Goal: Contribute content

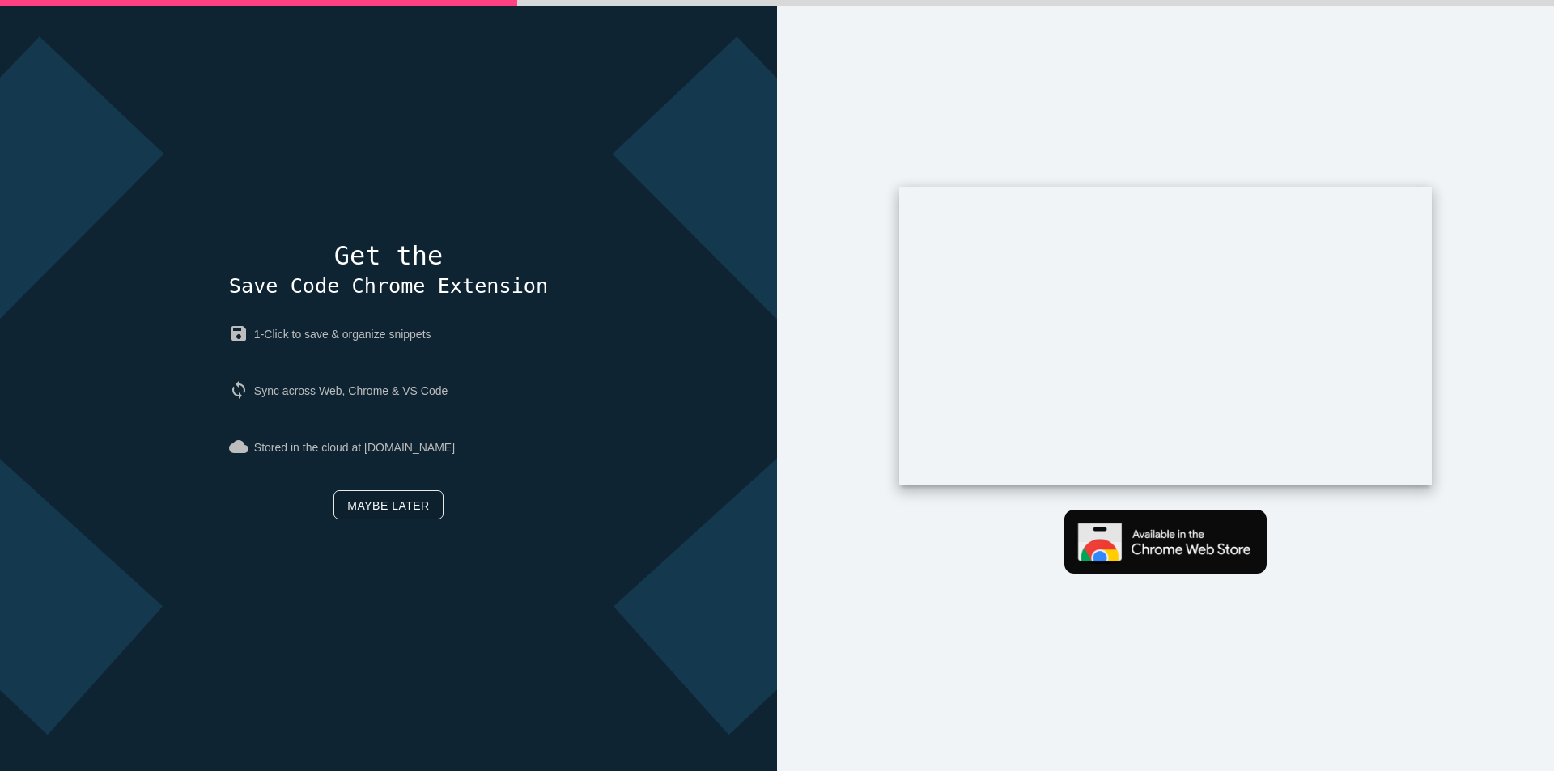
click at [347, 512] on link "Maybe later" at bounding box center [387, 504] width 109 height 29
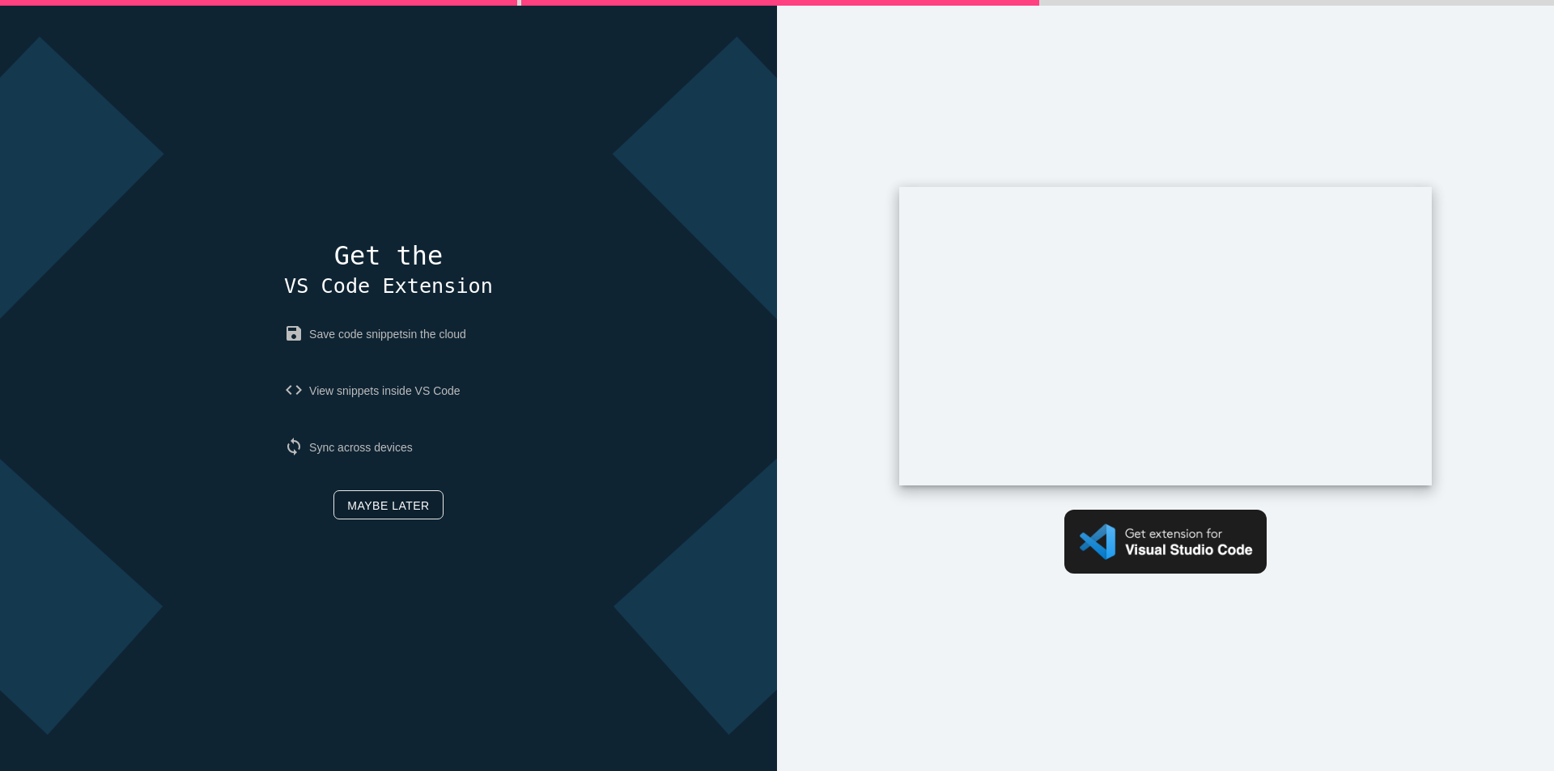
click at [415, 515] on link "Maybe later" at bounding box center [387, 504] width 109 height 29
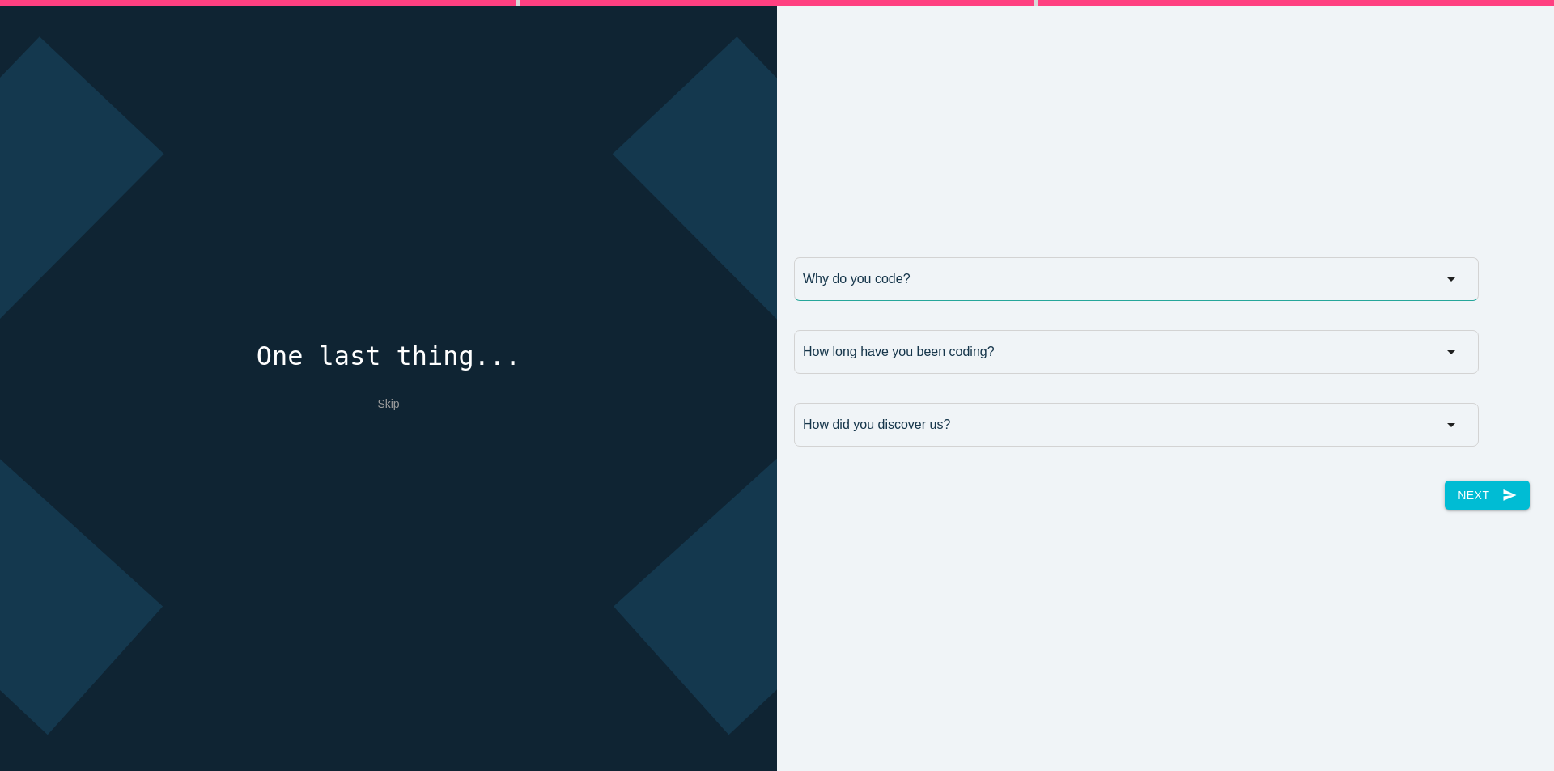
click at [913, 292] on input "Why do you code?" at bounding box center [1136, 279] width 685 height 44
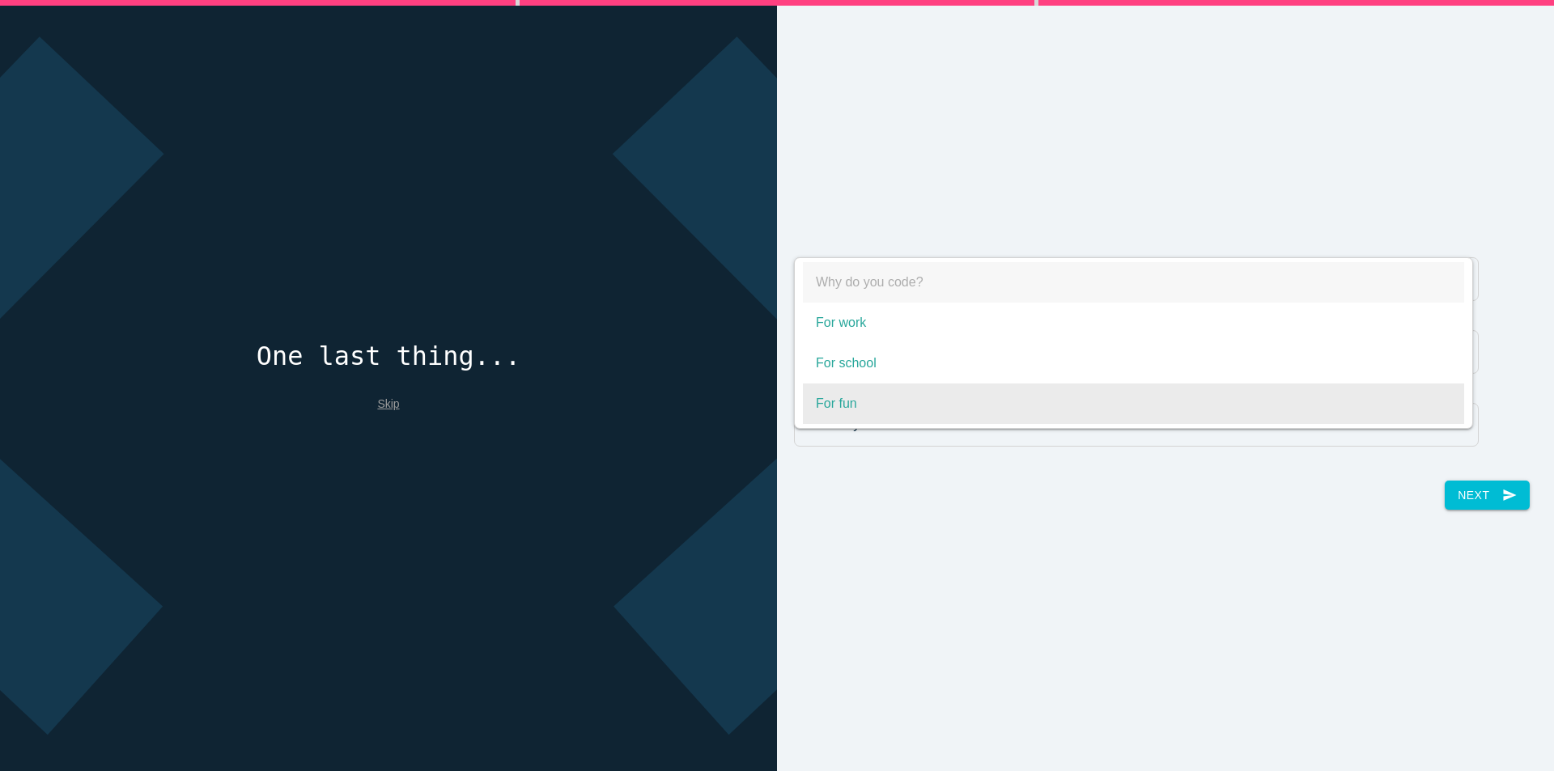
click at [829, 403] on span "For fun" at bounding box center [1133, 404] width 661 height 40
select select "For fun"
type input "For fun"
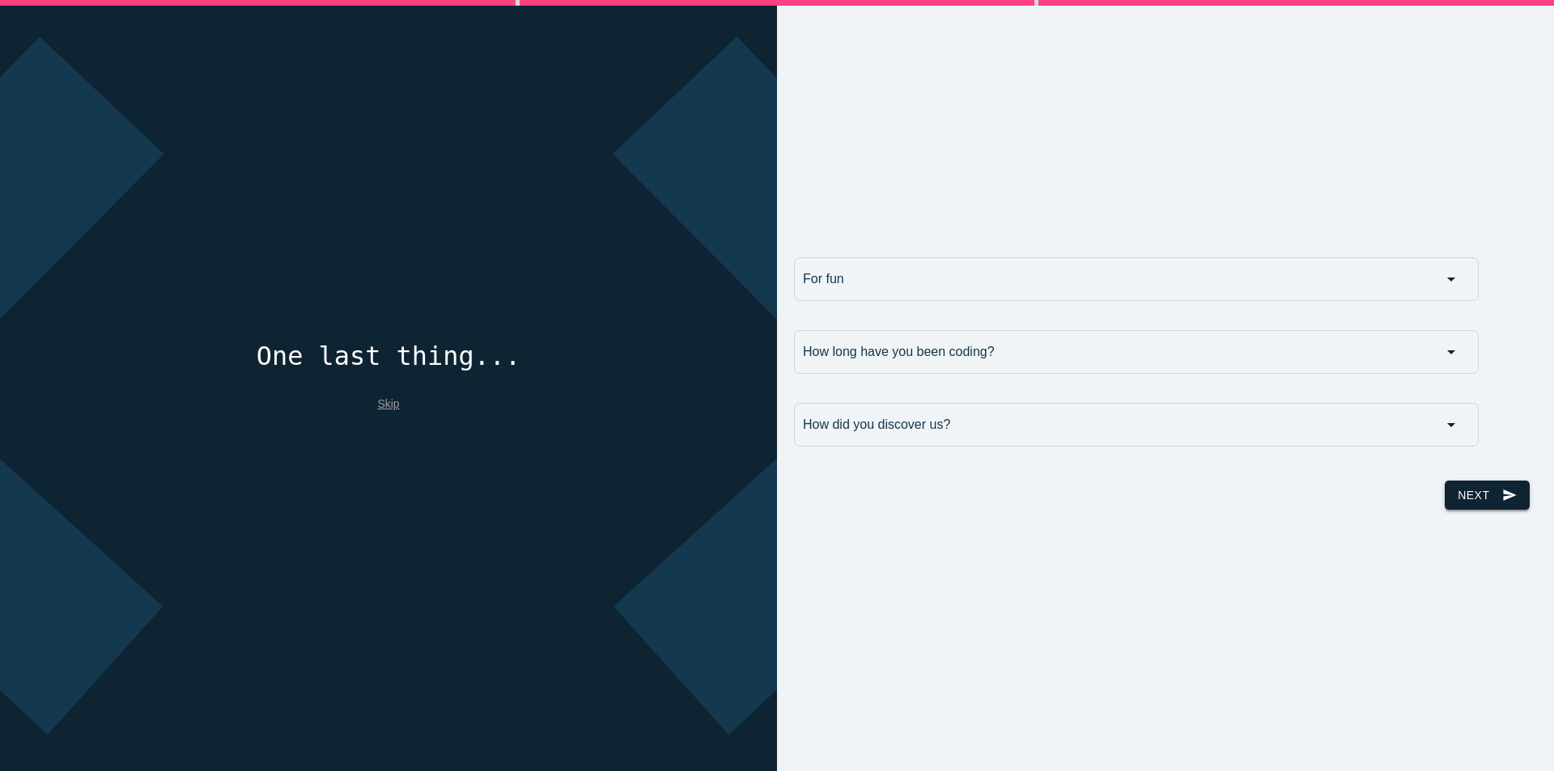
click at [1507, 486] on button "Next send" at bounding box center [1486, 495] width 84 height 29
click at [961, 363] on input "How long have you been coding?" at bounding box center [1136, 352] width 685 height 44
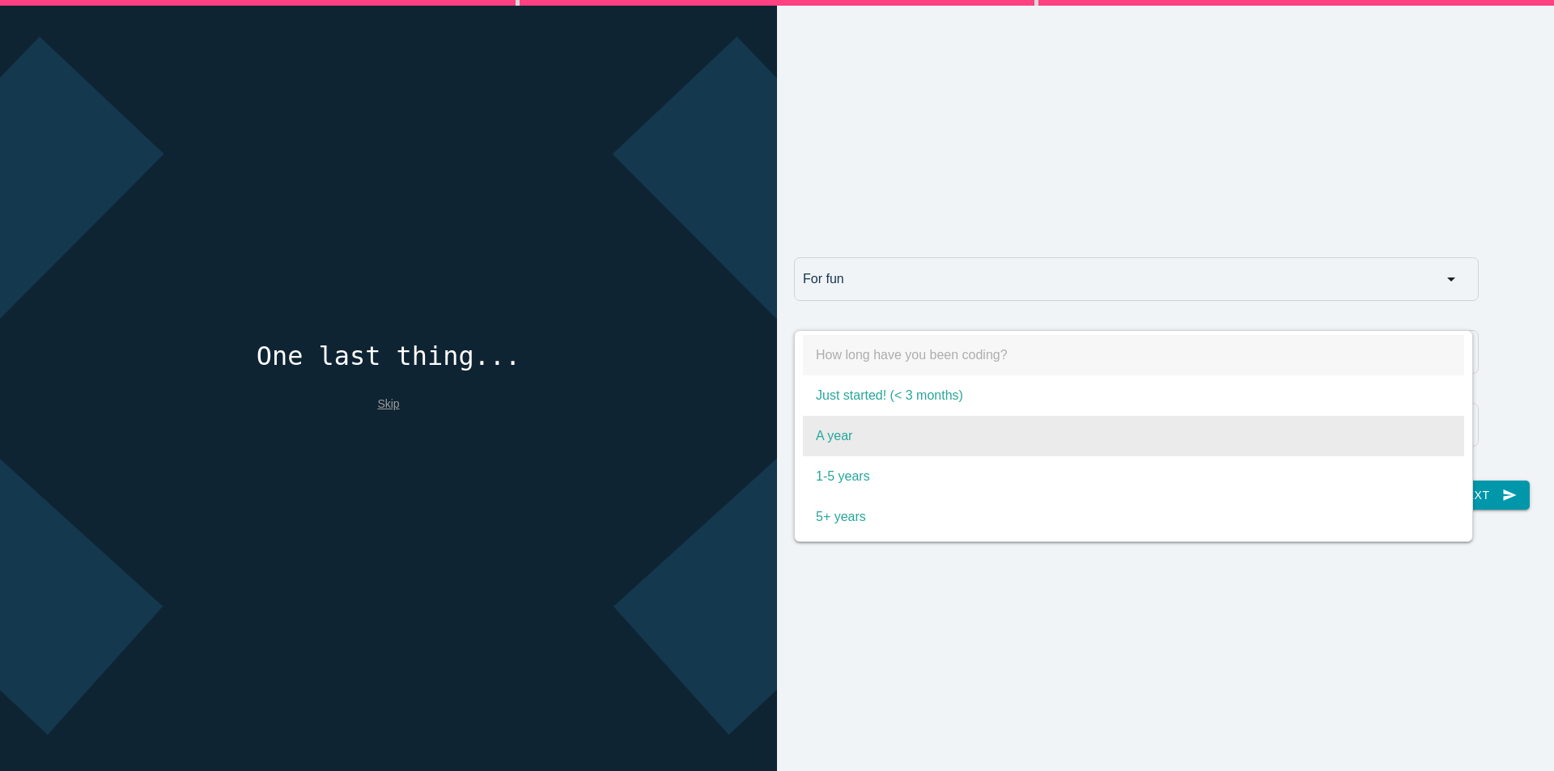
click at [839, 443] on span "A year" at bounding box center [1133, 436] width 661 height 40
select select "A year"
type input "A year"
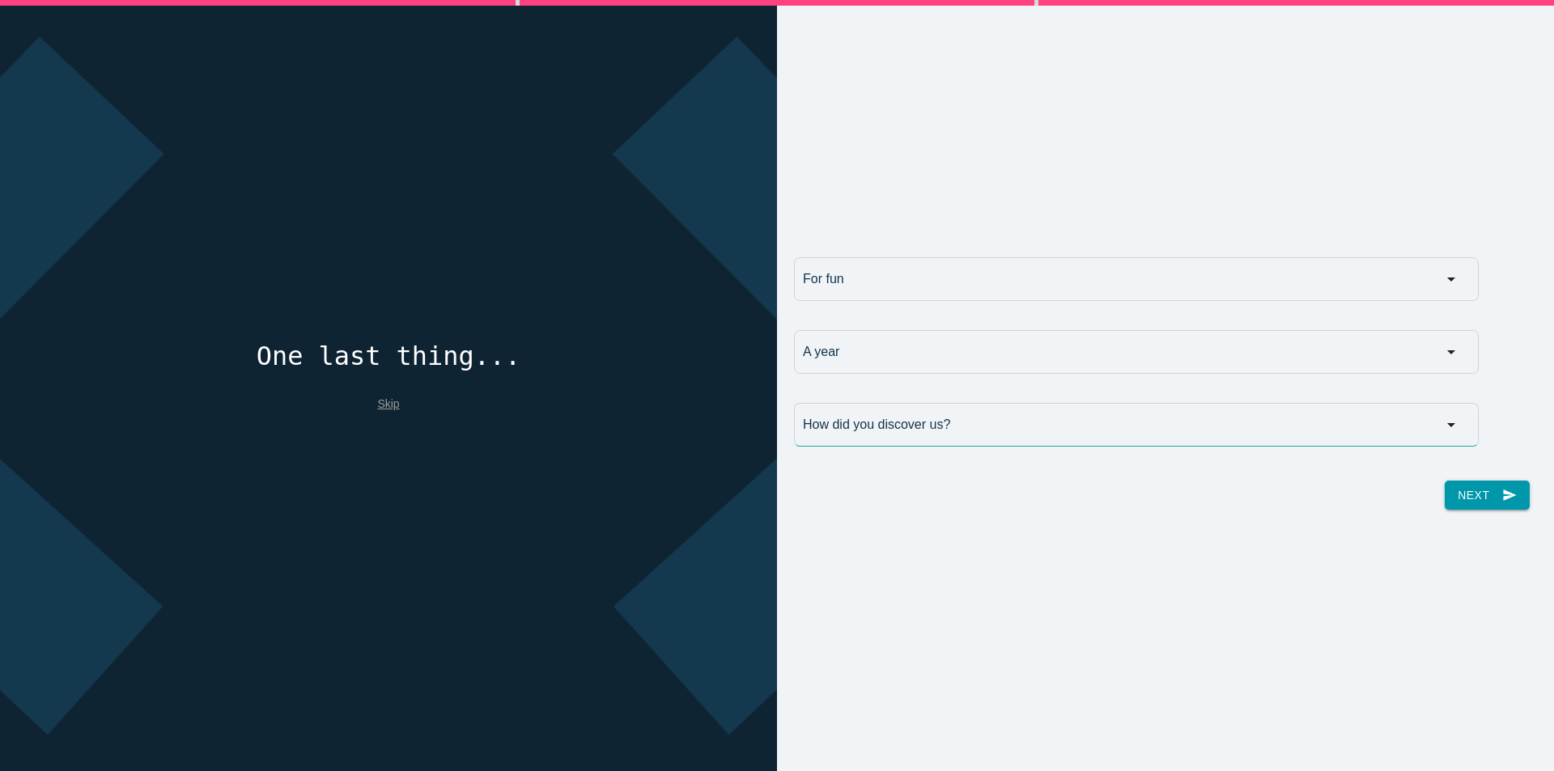
click at [851, 419] on input "How did you discover us?" at bounding box center [1136, 425] width 685 height 44
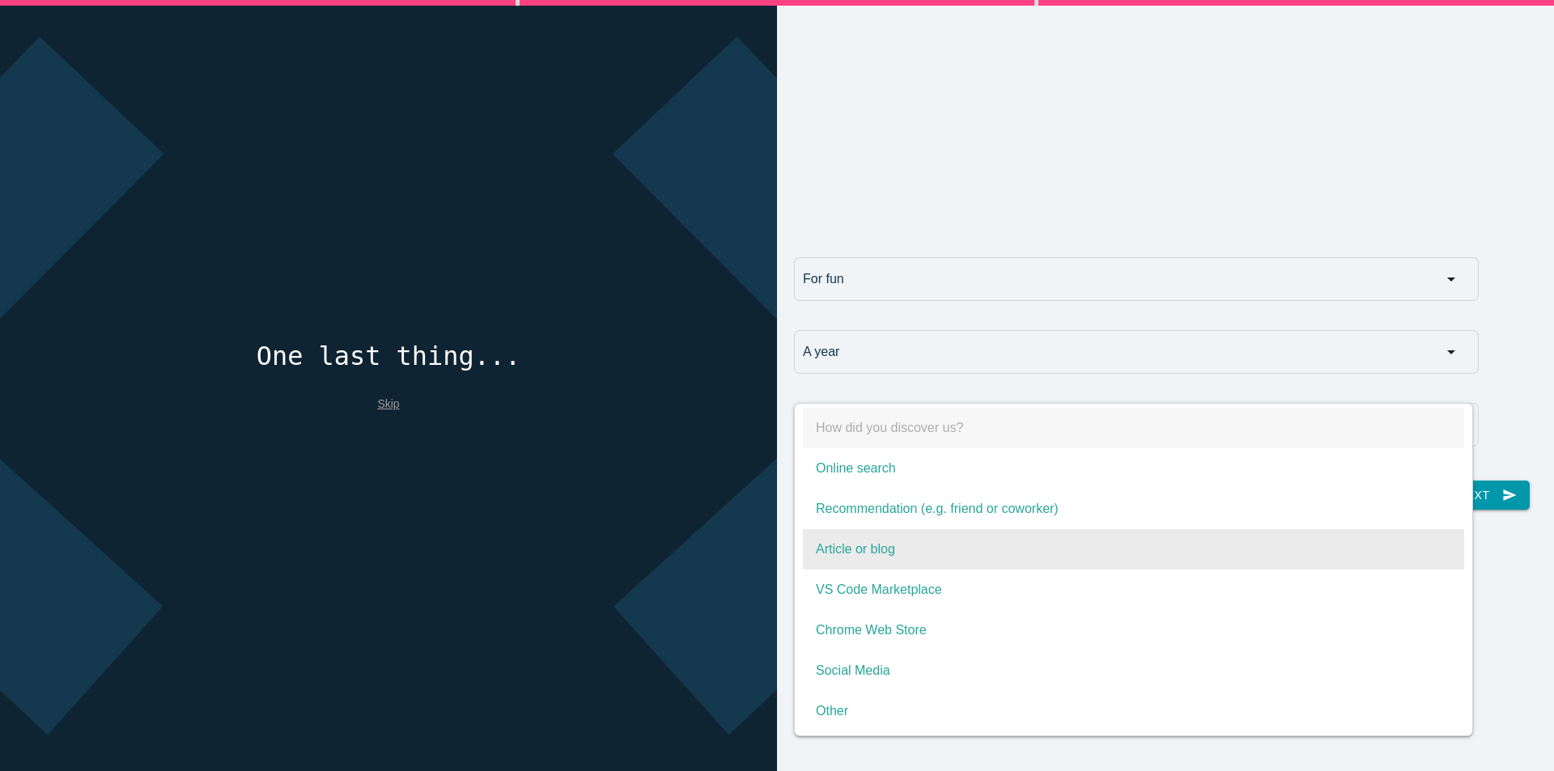
click at [861, 555] on span "Article or blog" at bounding box center [1133, 549] width 661 height 40
select select "Article or blog"
type input "Article or blog"
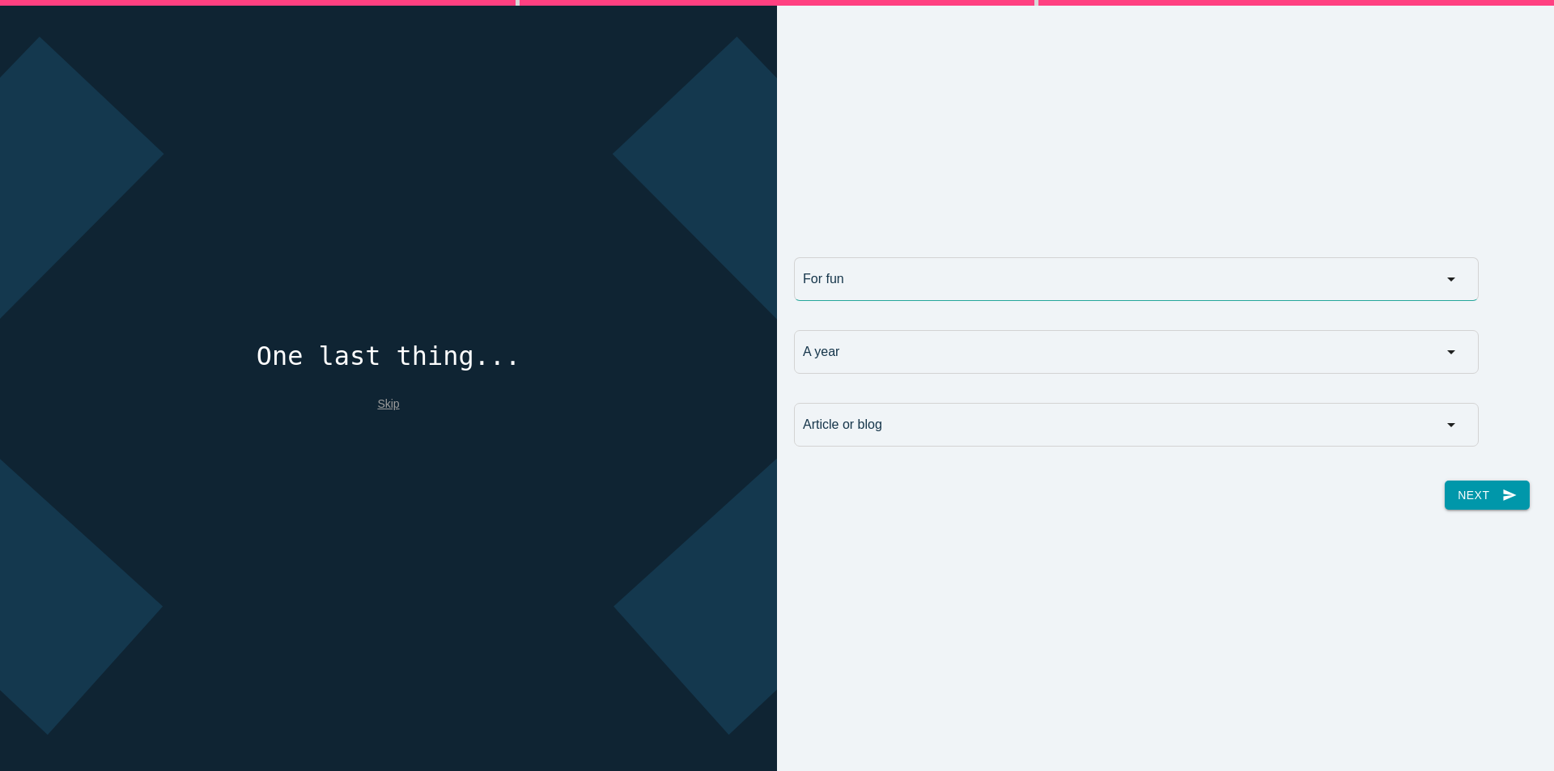
click at [867, 277] on input "For fun" at bounding box center [1136, 279] width 685 height 44
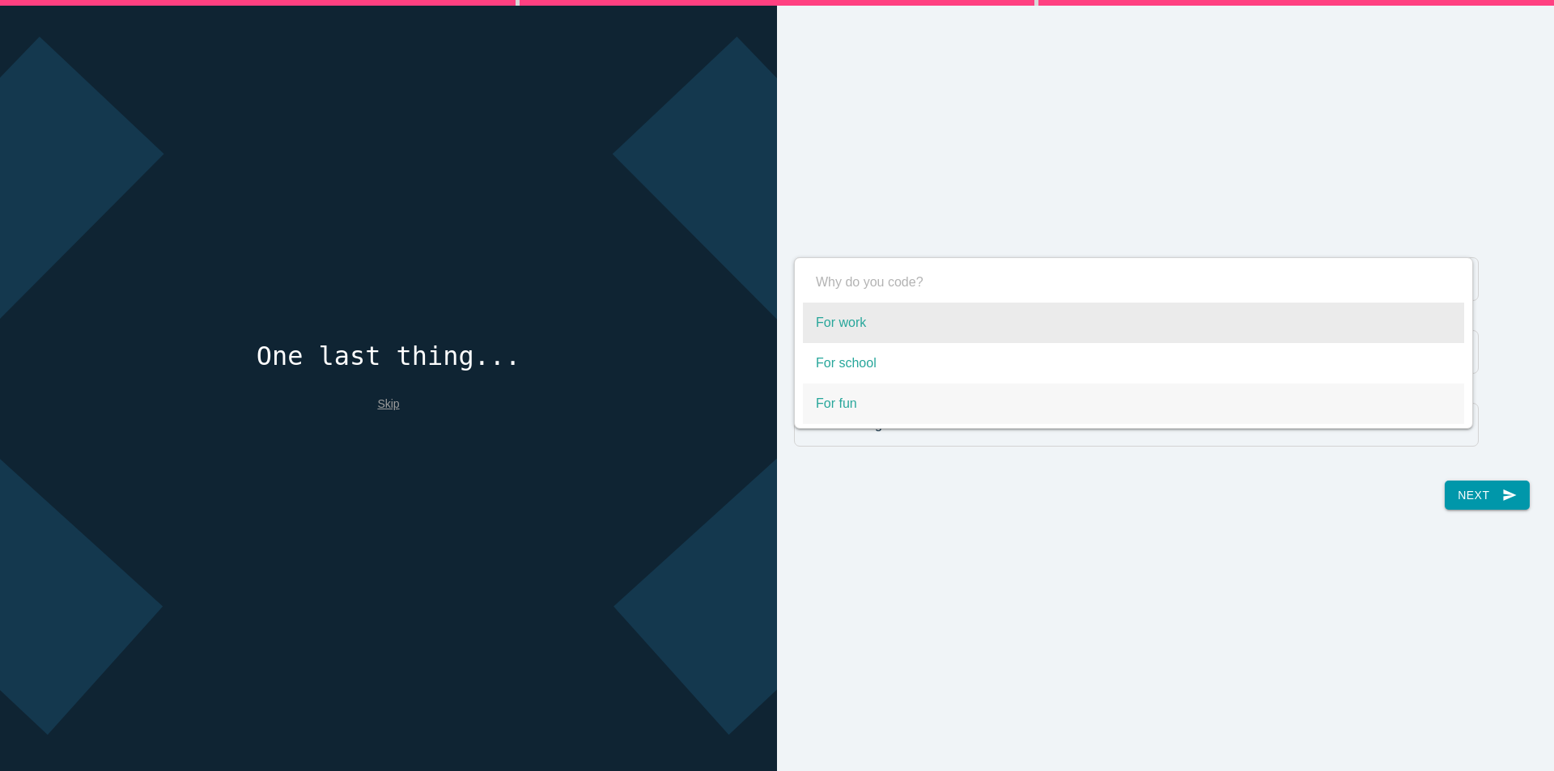
click at [859, 333] on span "For work" at bounding box center [1133, 323] width 661 height 40
select select "For work"
type input "For work"
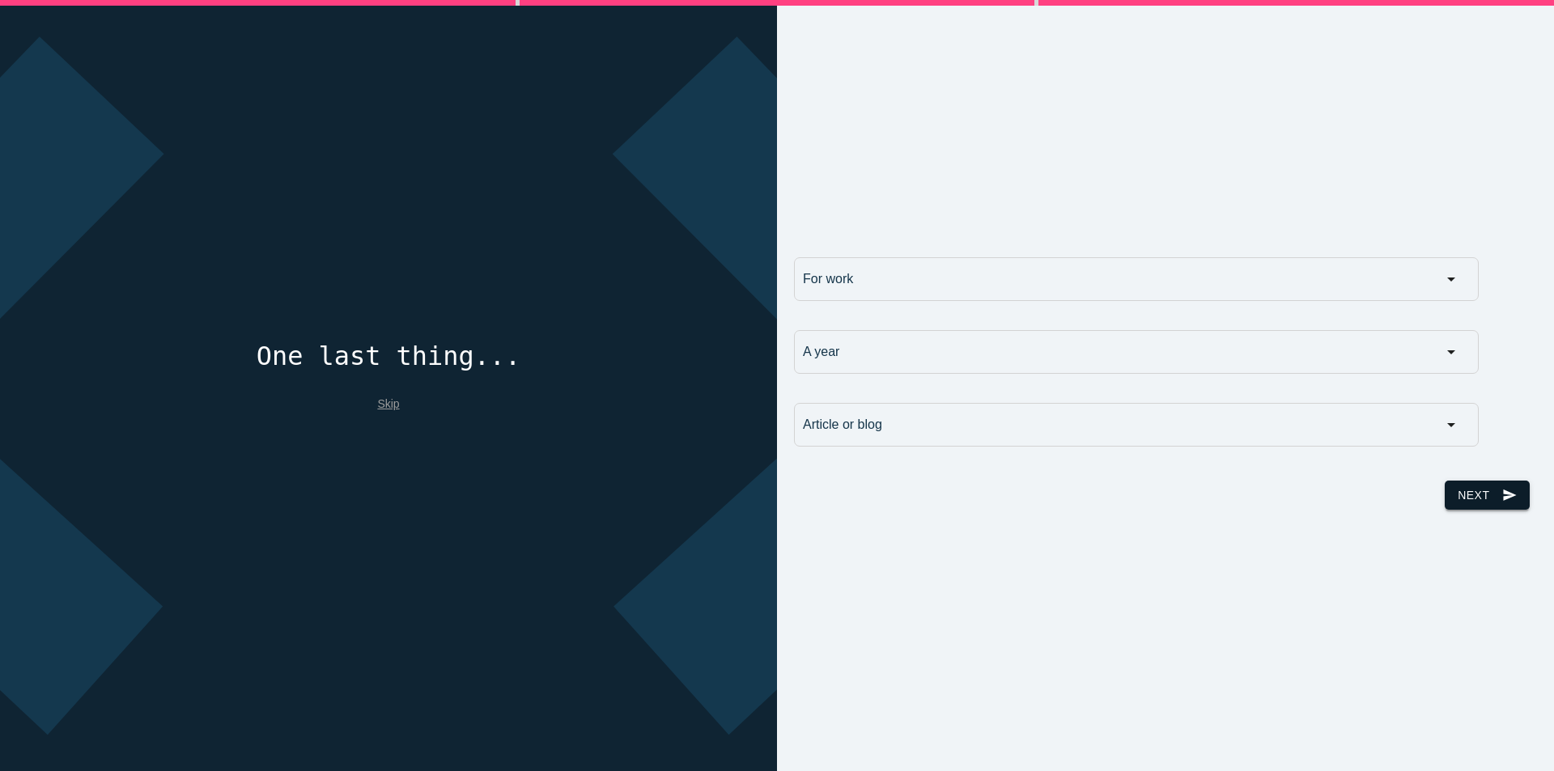
click at [1502, 495] on icon "send" at bounding box center [1509, 495] width 15 height 29
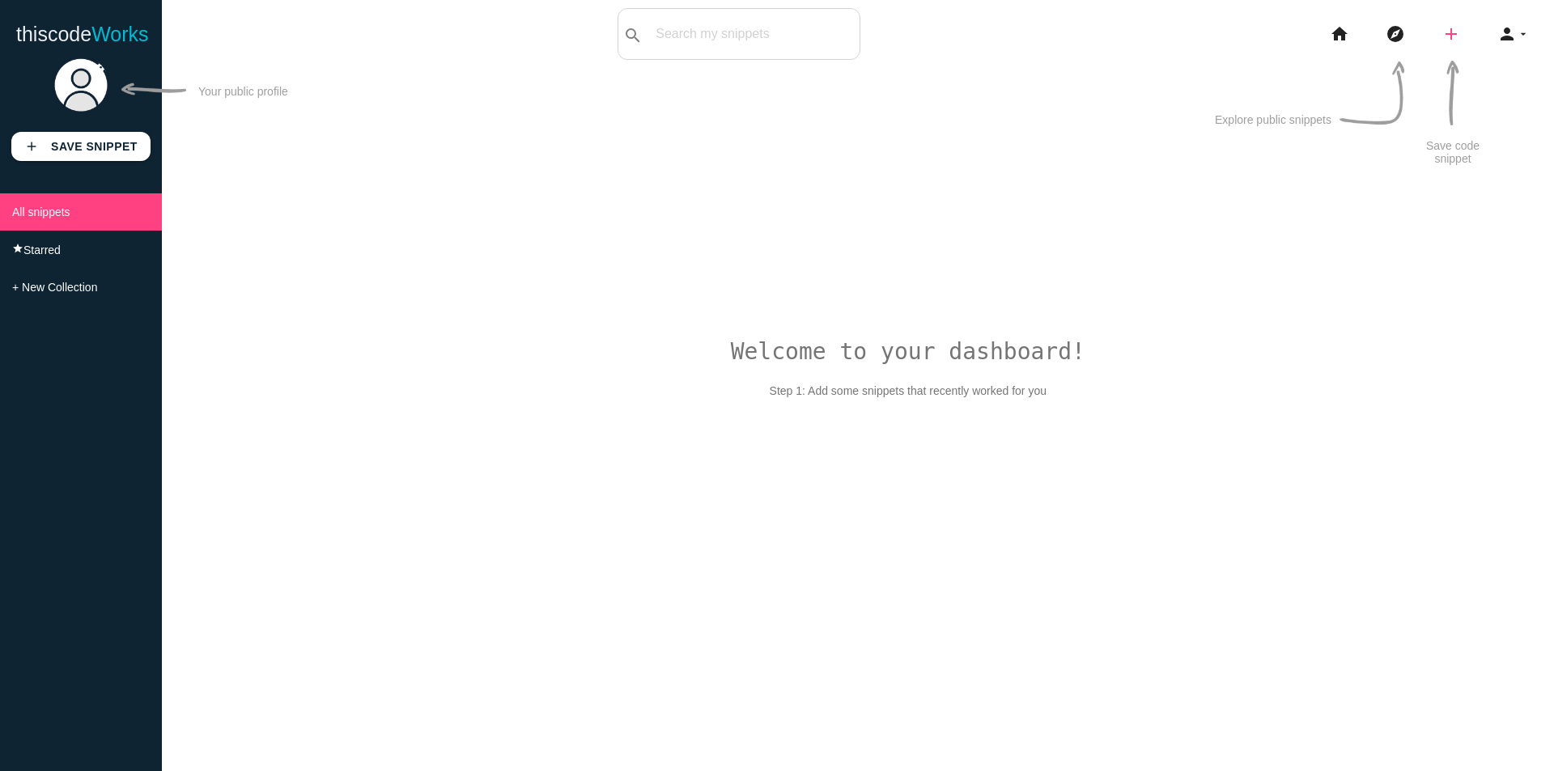
click at [1442, 32] on icon "add" at bounding box center [1450, 34] width 19 height 52
click at [884, 266] on div "Welcome to your dashboard! Step 1: Add some snippets that recently worked for y…" at bounding box center [858, 437] width 1392 height 771
click at [1516, 34] on icon "person" at bounding box center [1506, 34] width 19 height 52
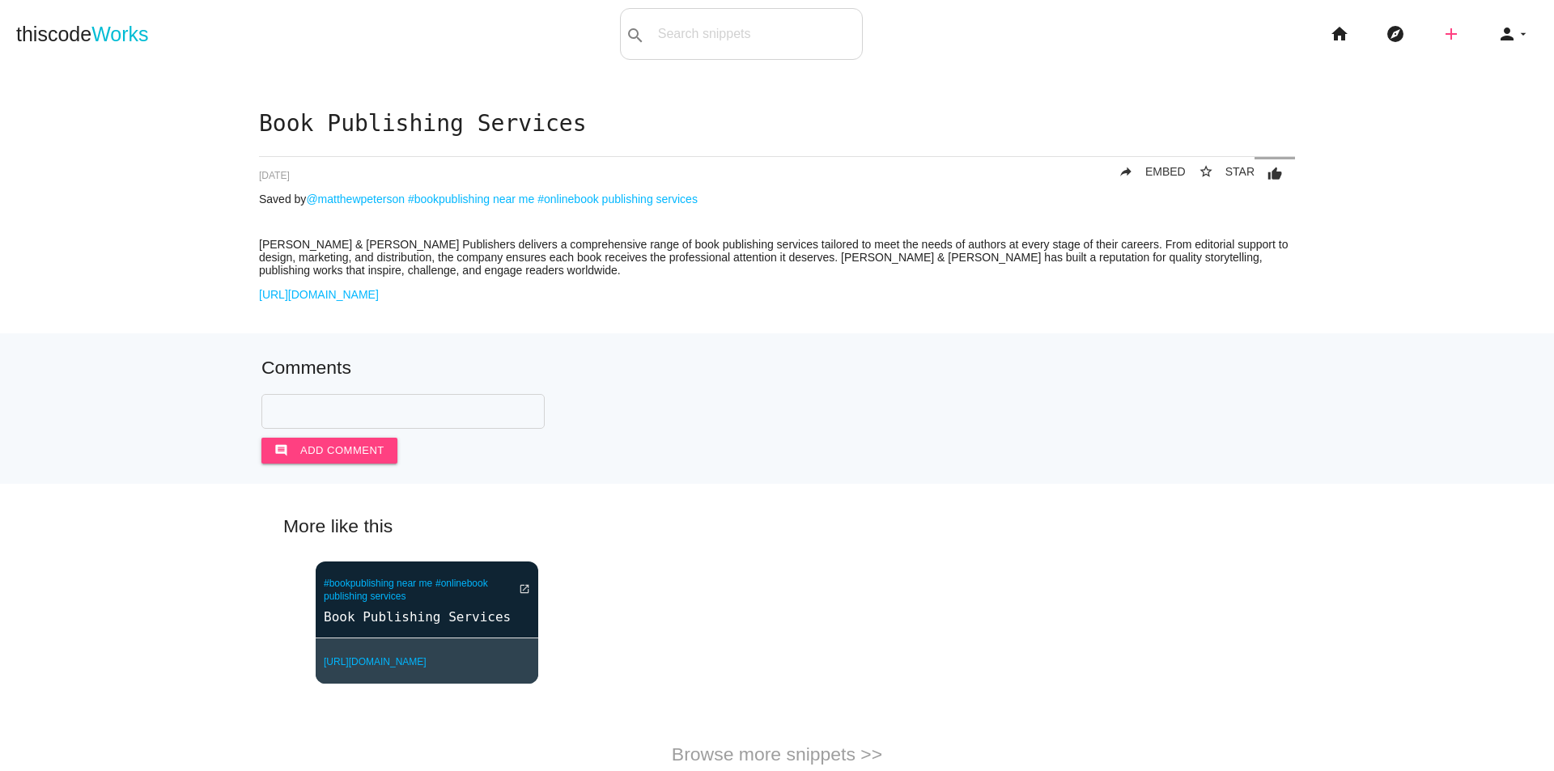
click at [1441, 38] on icon "add" at bounding box center [1450, 34] width 19 height 52
click at [1474, 33] on link "code Snippet" at bounding box center [1485, 28] width 113 height 40
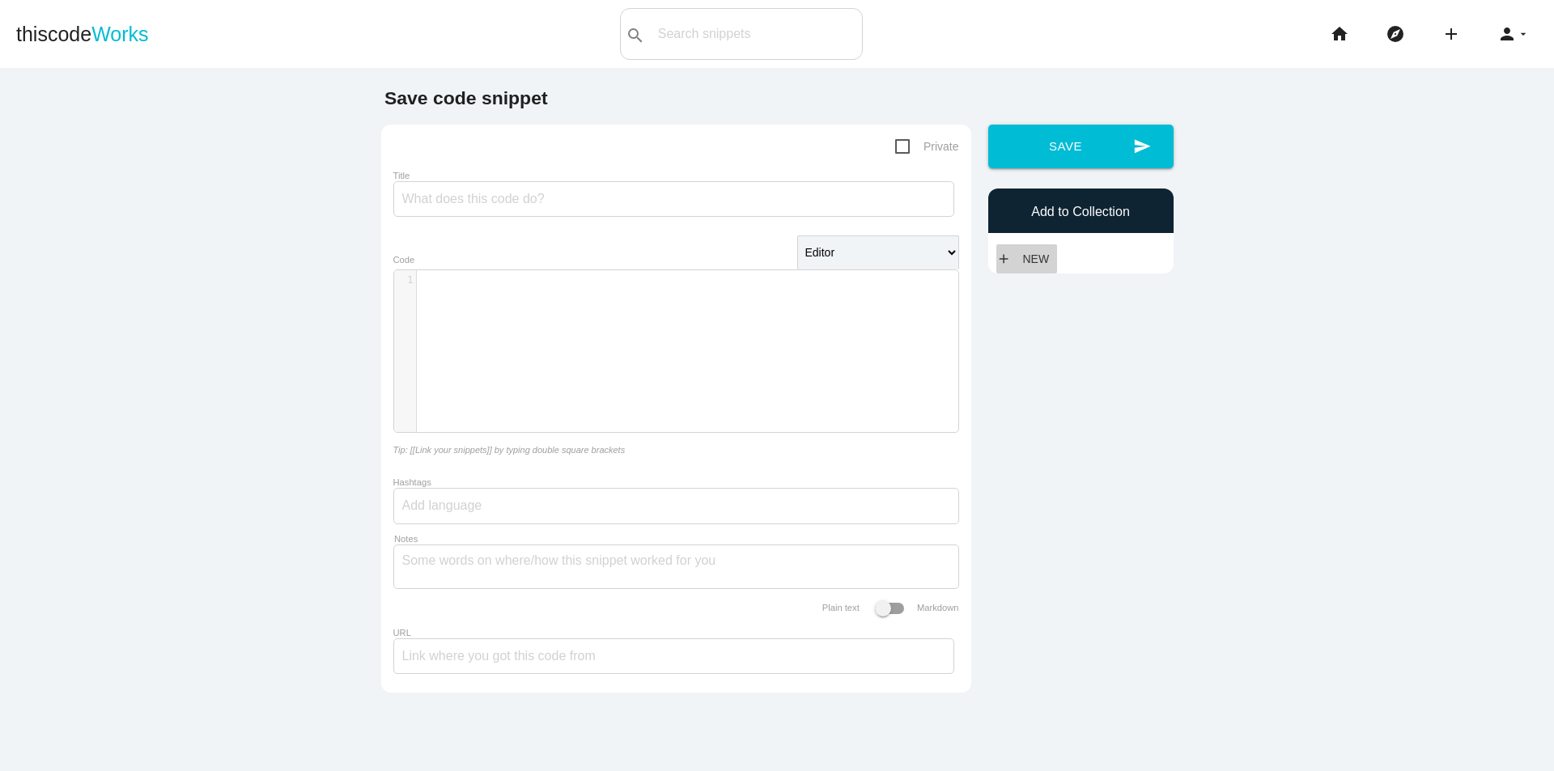
click at [1009, 254] on link "add New" at bounding box center [1026, 258] width 61 height 29
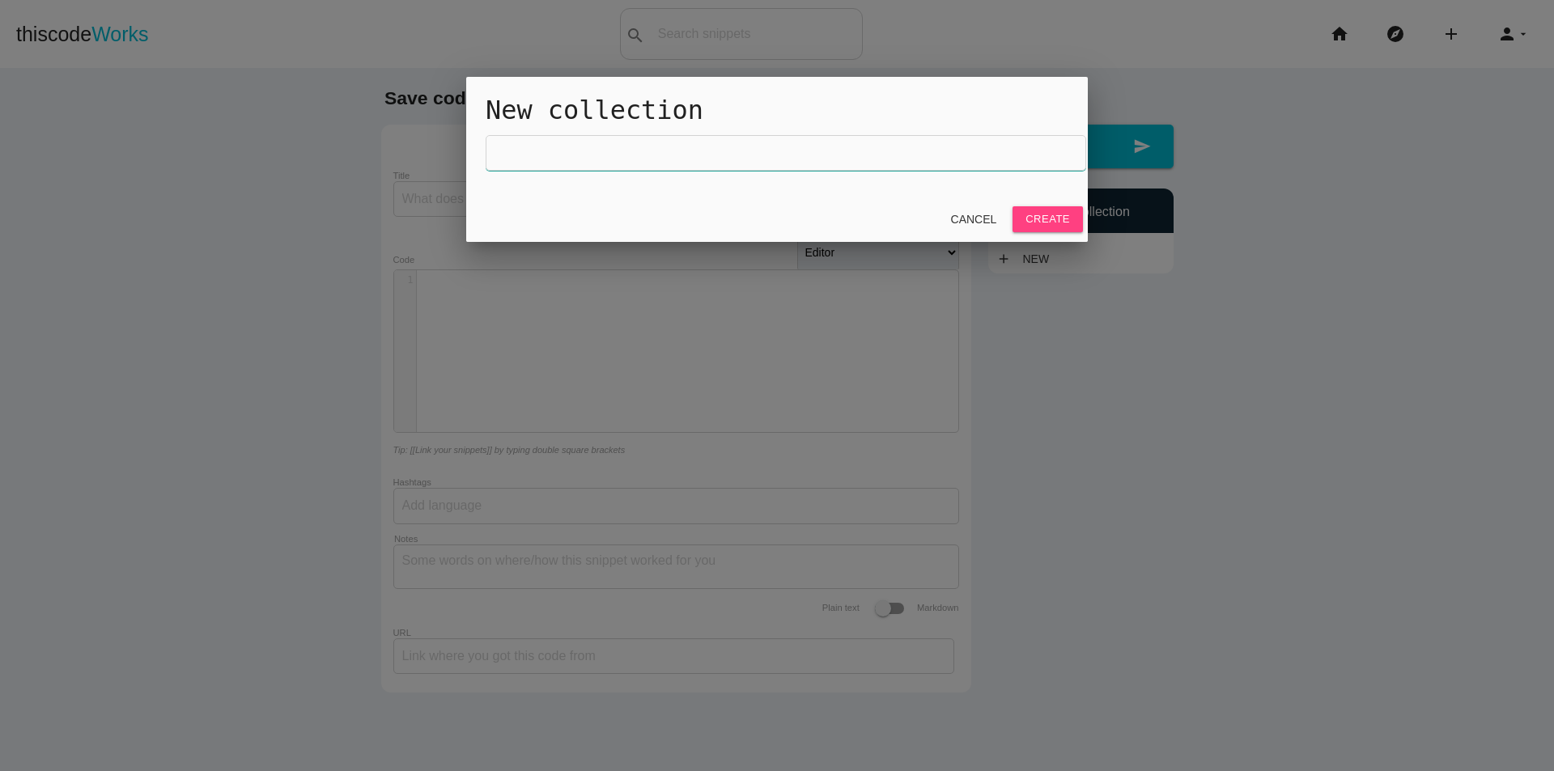
drag, startPoint x: 650, startPoint y: 152, endPoint x: 715, endPoint y: 164, distance: 66.7
click at [652, 156] on input "text" at bounding box center [786, 153] width 600 height 36
click at [1231, 318] on div at bounding box center [777, 289] width 1554 height 964
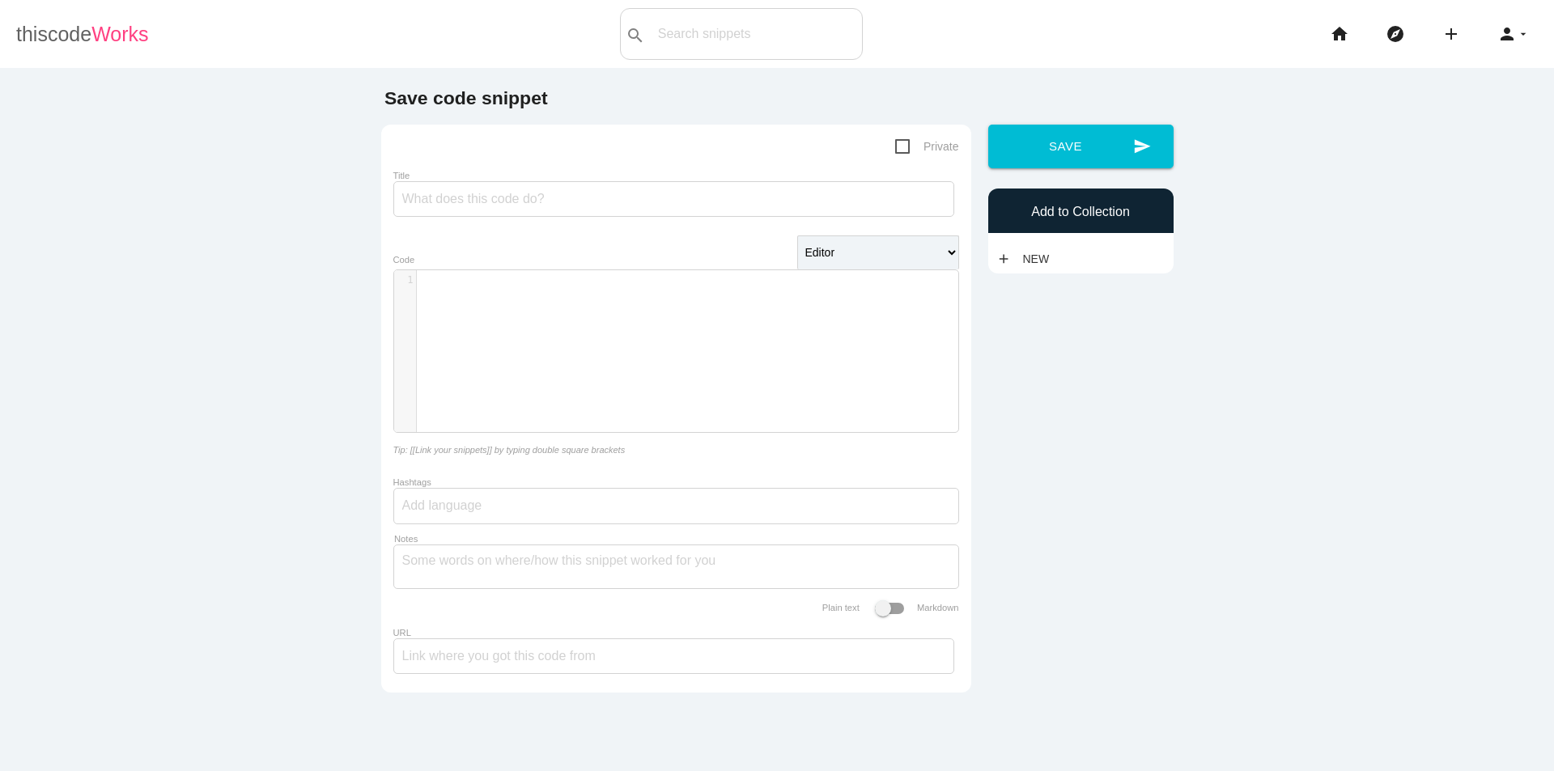
click at [101, 40] on span "Works" at bounding box center [119, 34] width 57 height 23
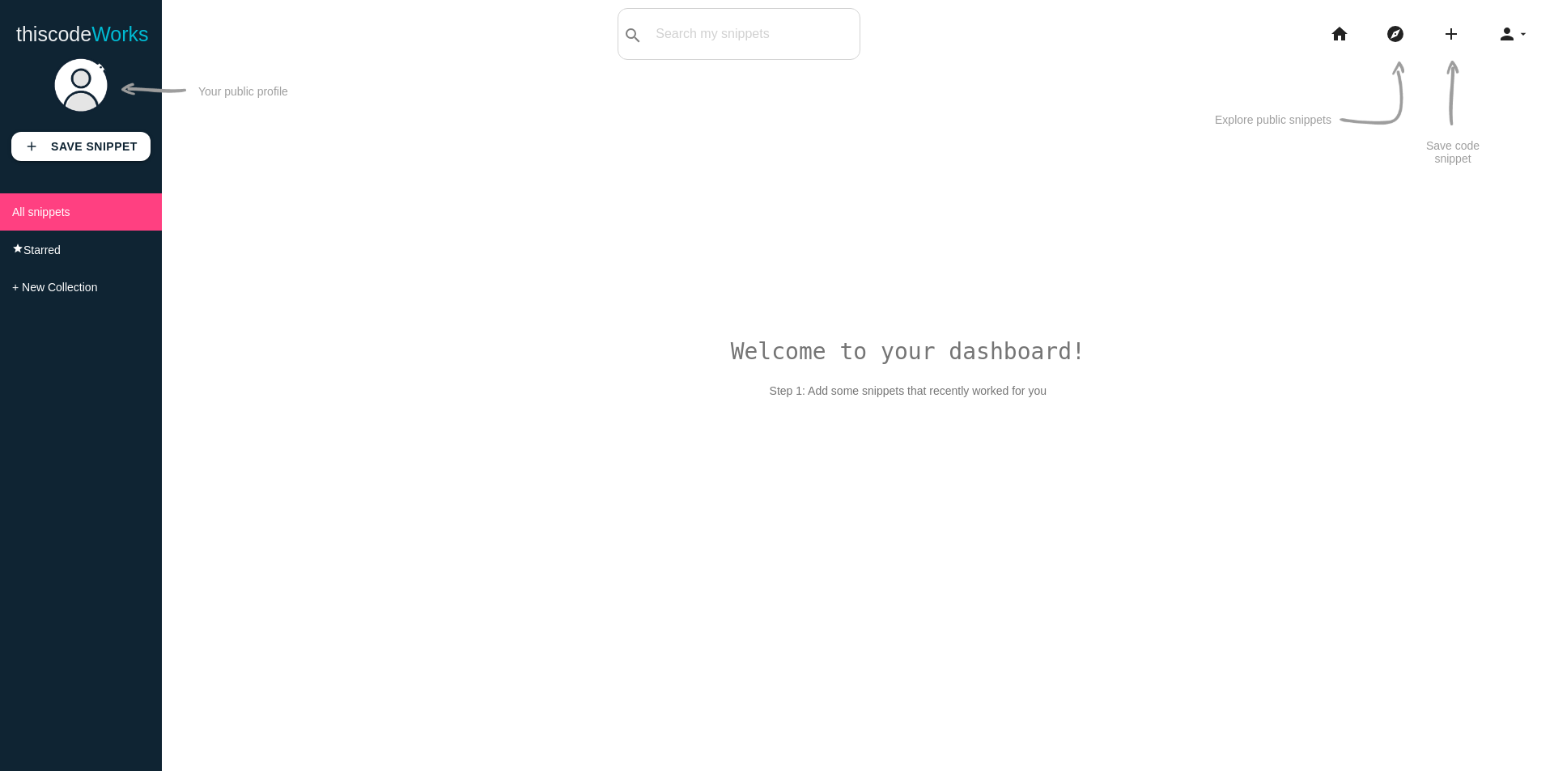
click at [279, 98] on p "Your public profile" at bounding box center [243, 97] width 90 height 25
click at [212, 92] on p "Your public profile" at bounding box center [243, 97] width 90 height 25
click at [78, 91] on img at bounding box center [81, 85] width 57 height 57
click at [1389, 39] on icon "explore" at bounding box center [1394, 34] width 19 height 52
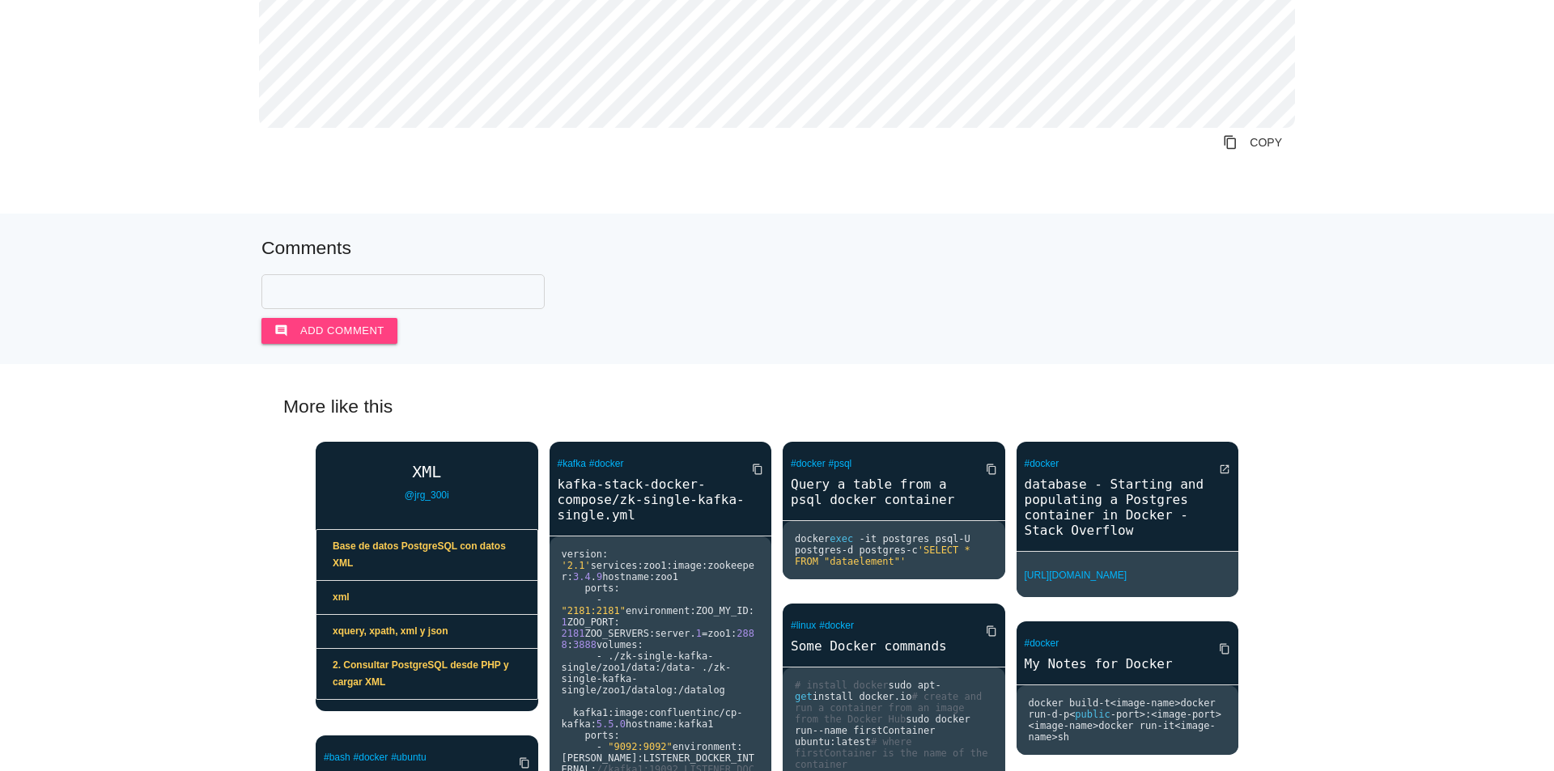
scroll to position [81, 0]
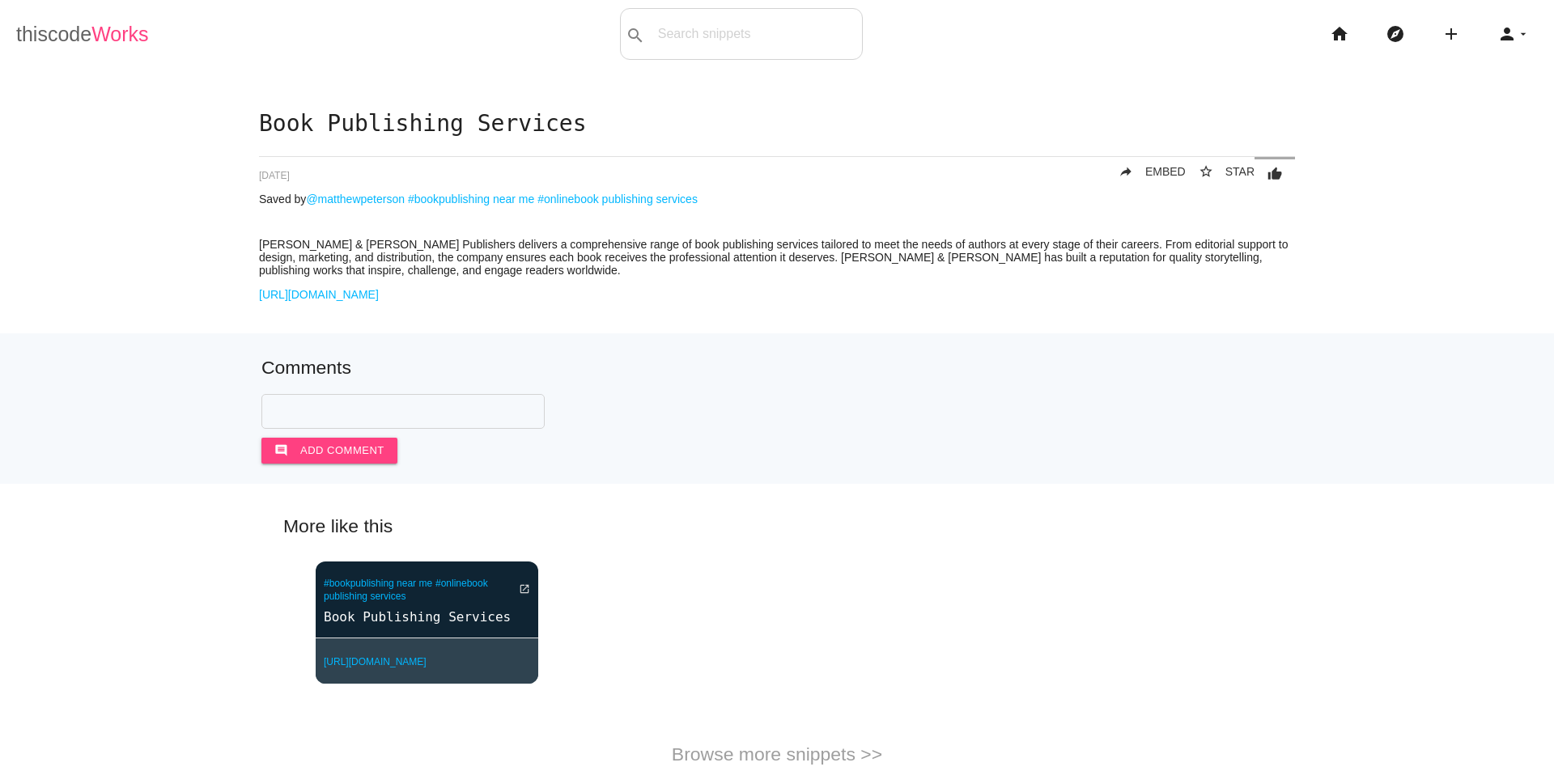
click at [61, 40] on link "thiscode Works" at bounding box center [82, 34] width 133 height 52
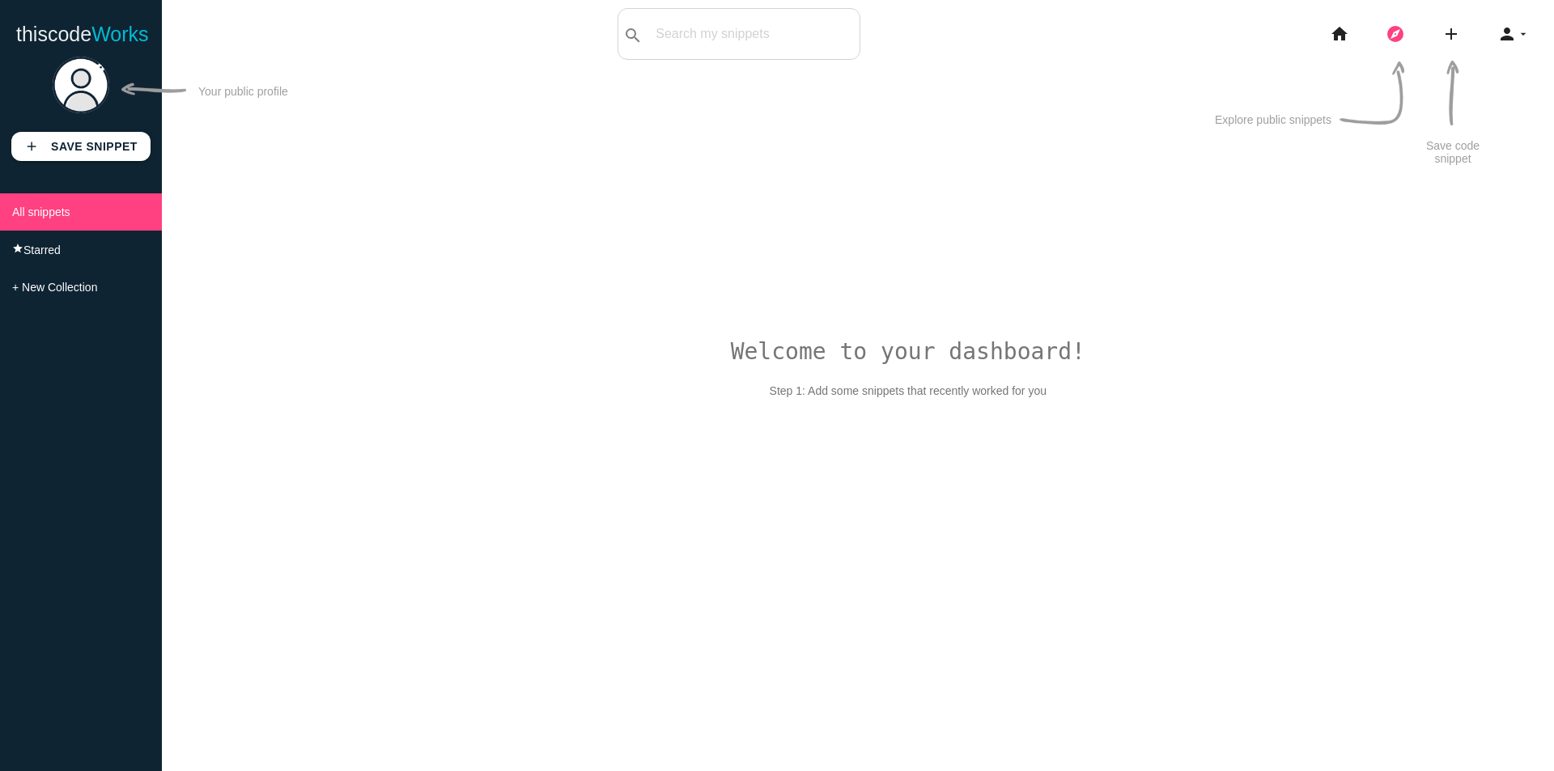
click at [1389, 30] on icon "explore" at bounding box center [1394, 34] width 19 height 52
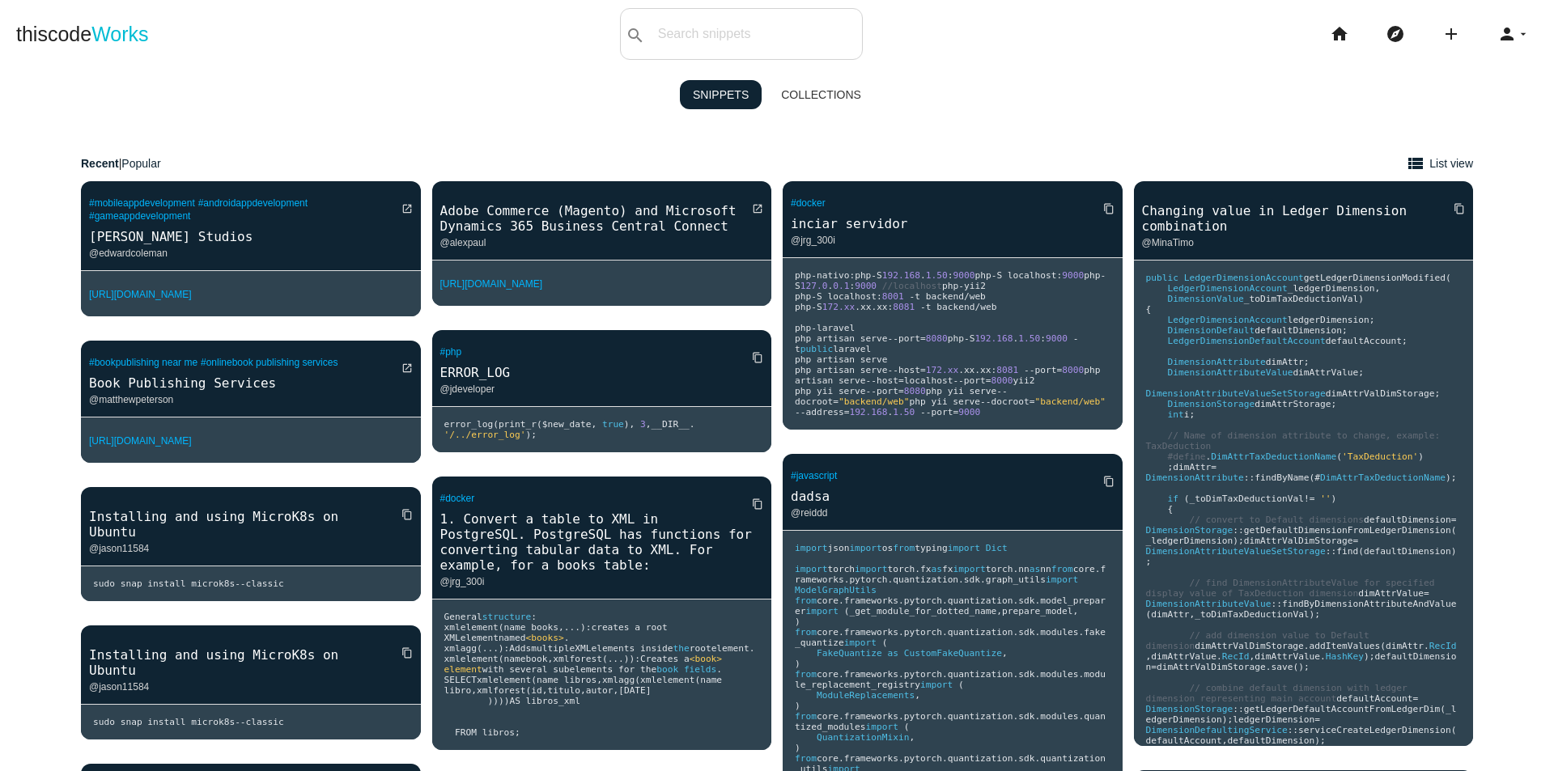
click at [840, 146] on div "Recent | Popular view_list List view view_module Grid view" at bounding box center [776, 164] width 1473 height 36
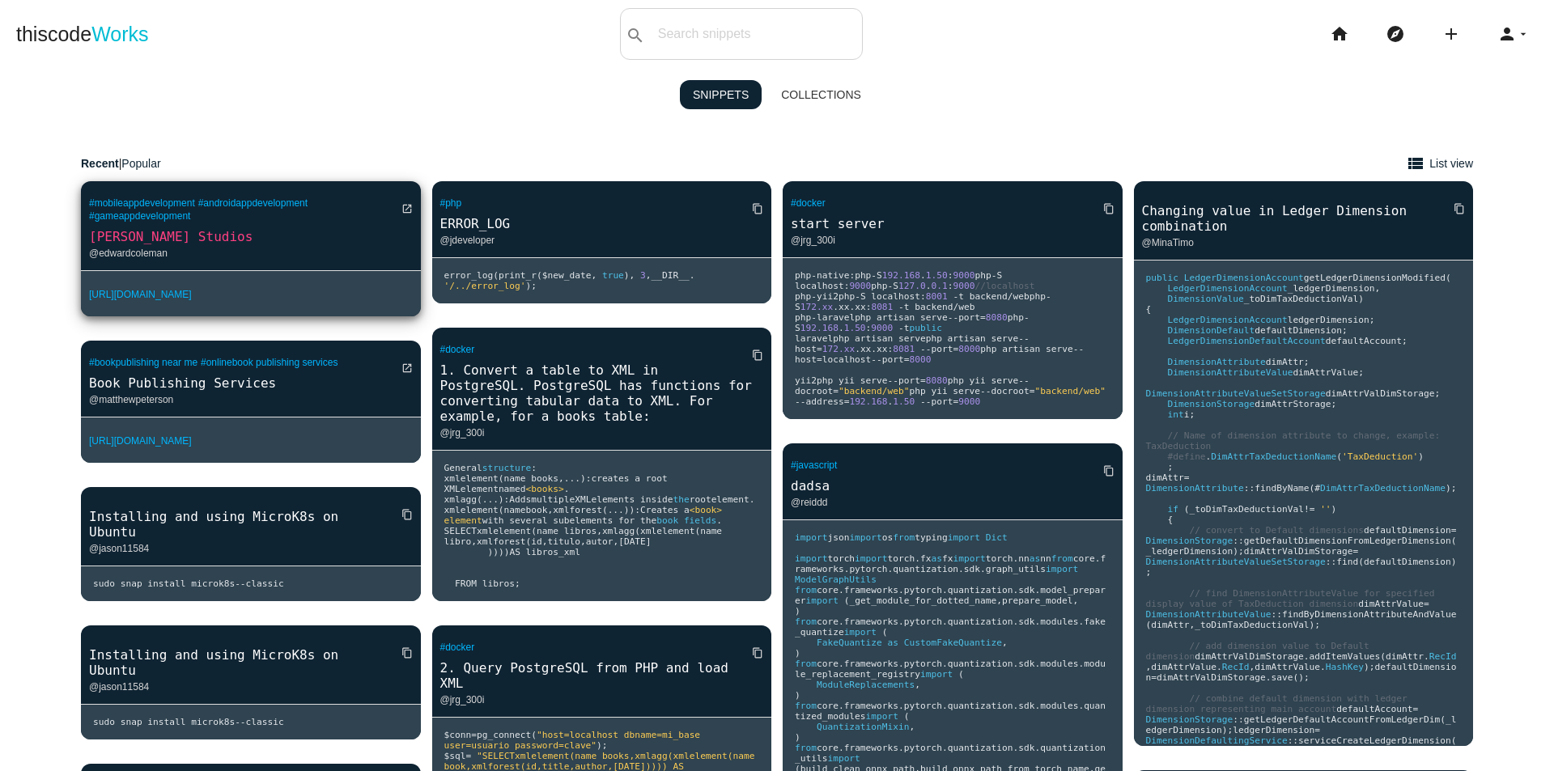
click at [200, 235] on link "[PERSON_NAME] Studios" at bounding box center [251, 236] width 340 height 19
